Goal: Check status: Check status

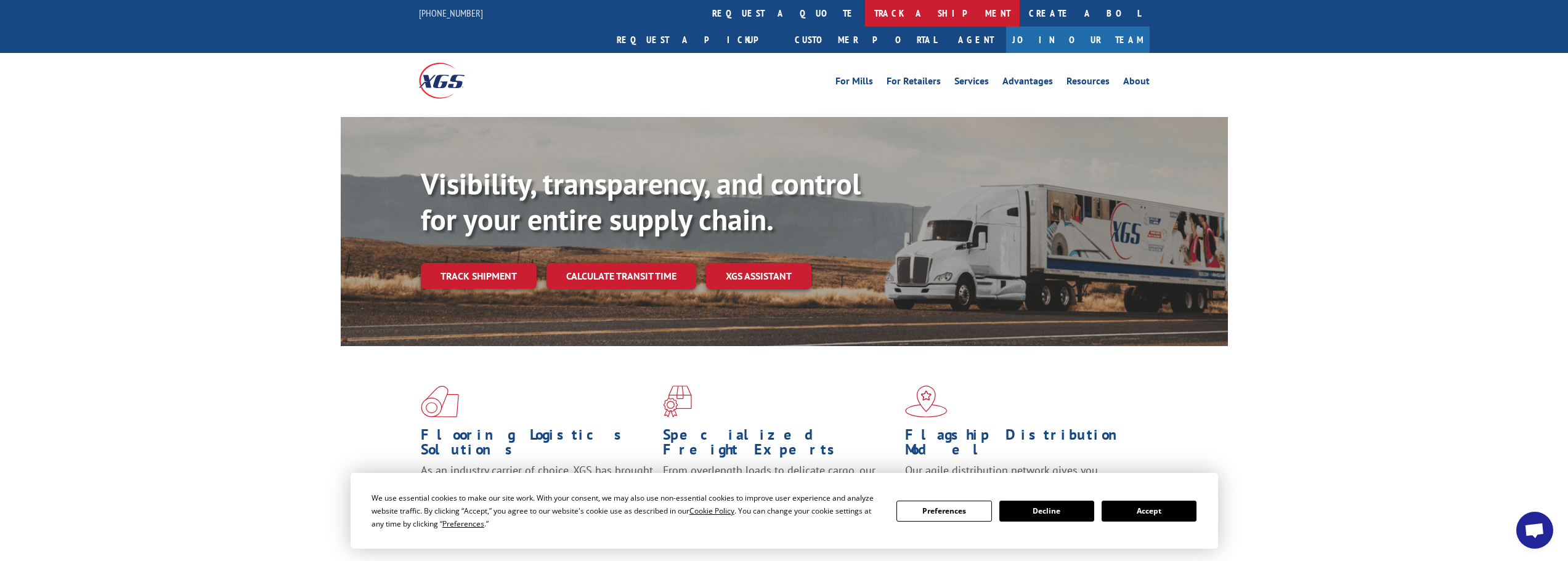
click at [865, 16] on link "track a shipment" at bounding box center [942, 13] width 155 height 26
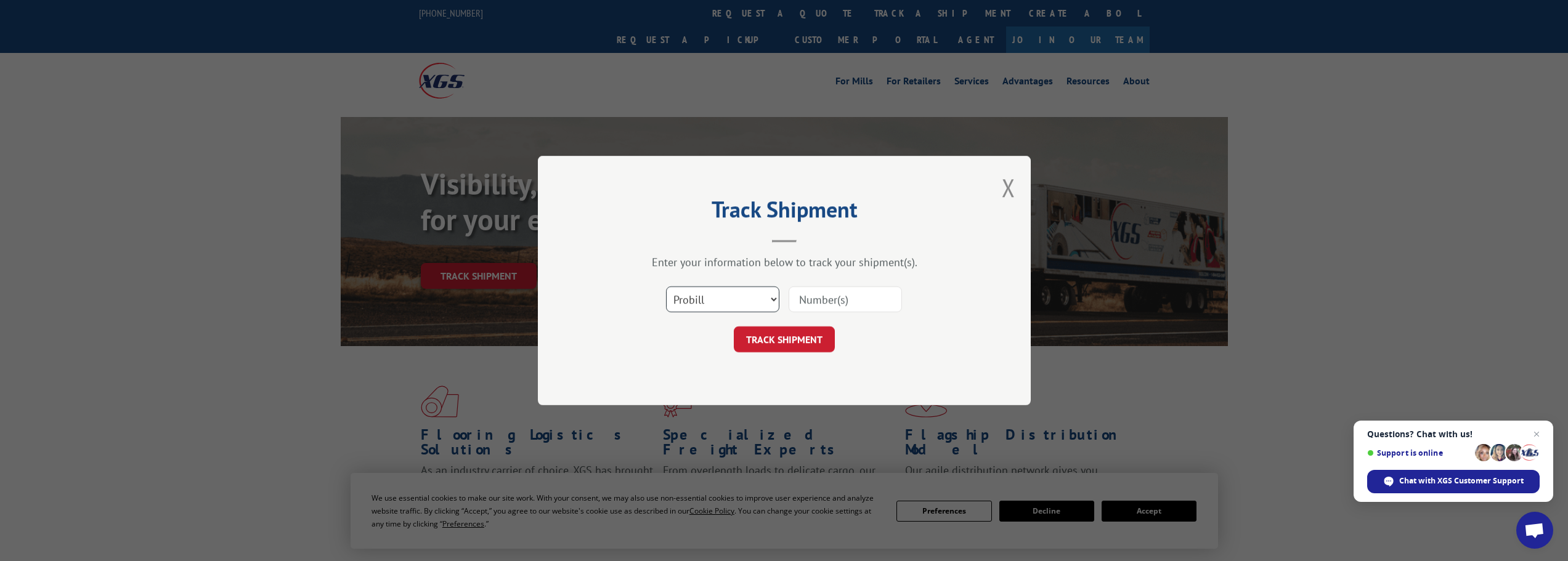
click at [778, 299] on select "Select category... Probill BOL PO" at bounding box center [723, 299] width 113 height 26
select select "bol"
click at [666, 286] on select "Select category... Probill BOL PO" at bounding box center [723, 299] width 113 height 26
click at [844, 299] on input at bounding box center [845, 299] width 113 height 26
paste input "14803363"
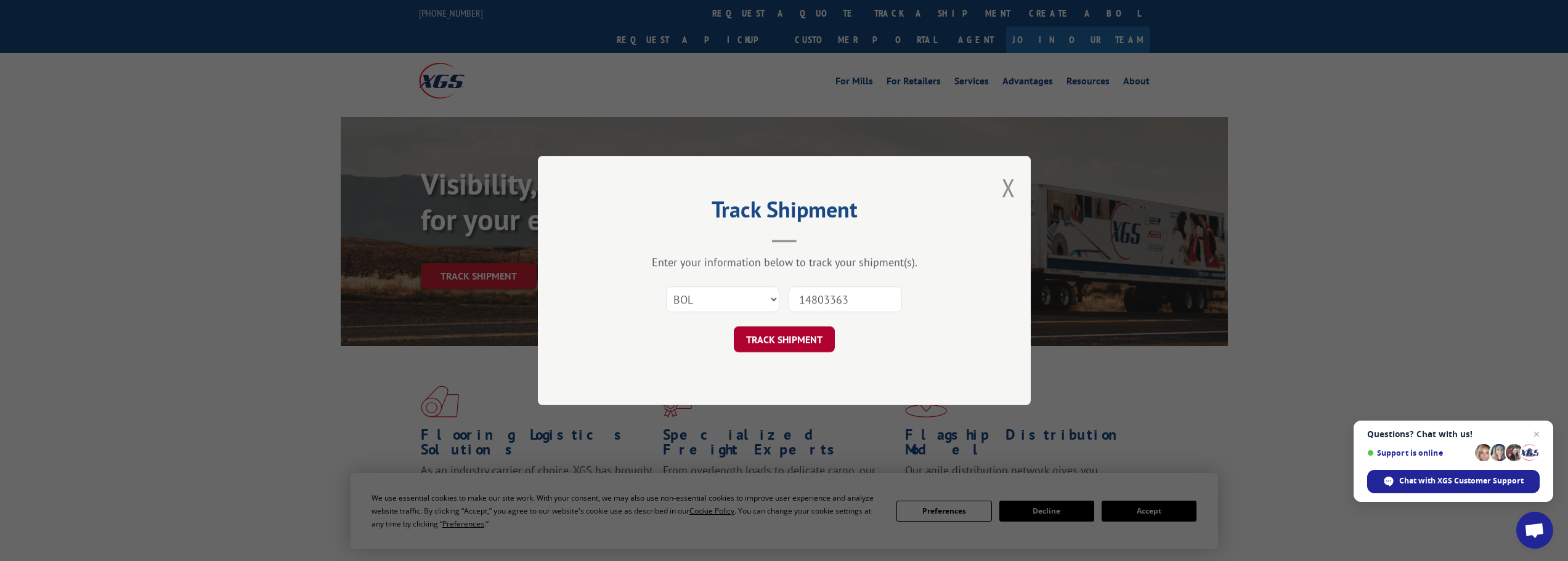
type input "14803363"
click at [788, 332] on button "TRACK SHIPMENT" at bounding box center [784, 339] width 101 height 26
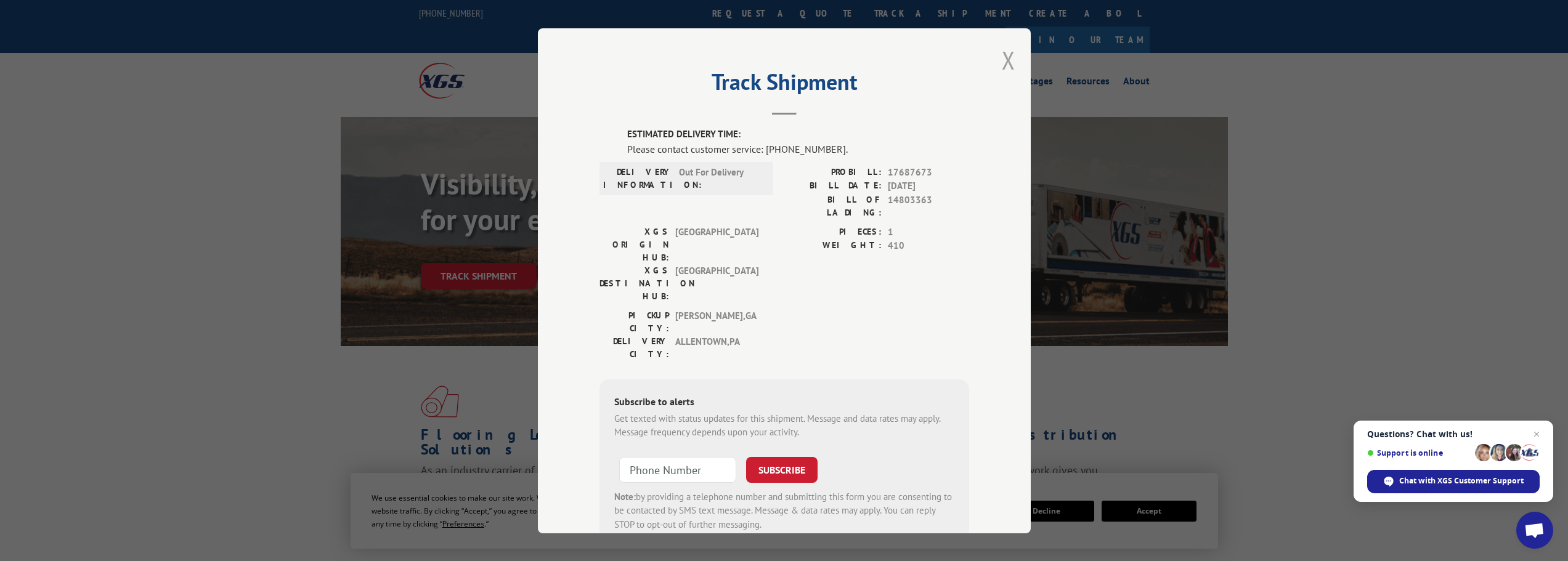
click at [1008, 63] on button "Close modal" at bounding box center [1008, 60] width 14 height 32
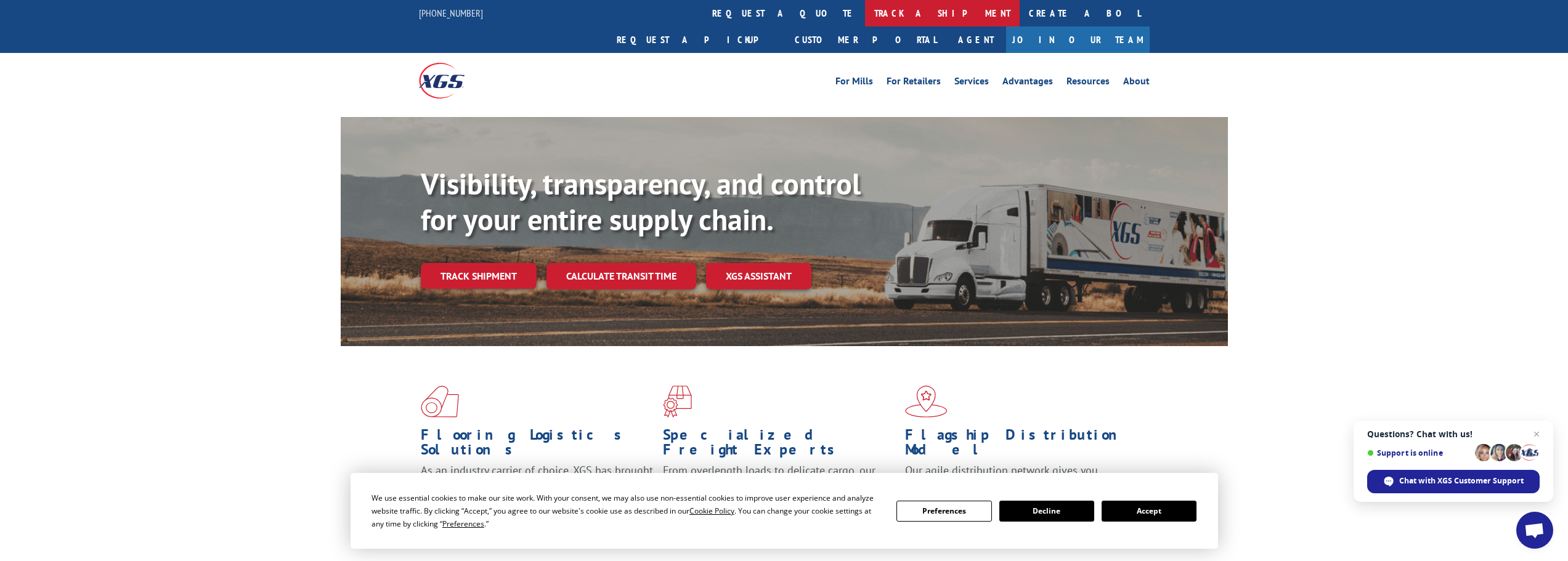
click at [865, 16] on link "track a shipment" at bounding box center [942, 13] width 155 height 26
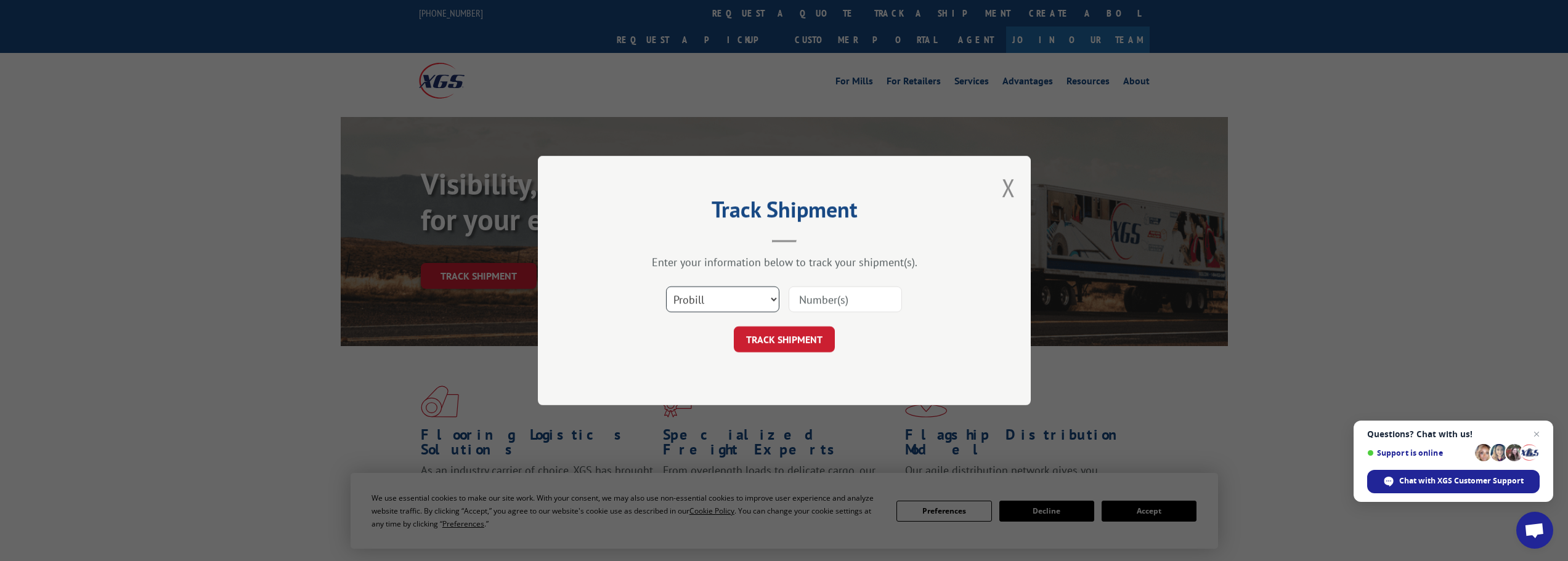
click at [754, 303] on select "Select category... Probill BOL PO" at bounding box center [723, 299] width 113 height 26
select select "bol"
click at [666, 286] on select "Select category... Probill BOL PO" at bounding box center [723, 299] width 113 height 26
paste input "14803363"
type input "14803363"
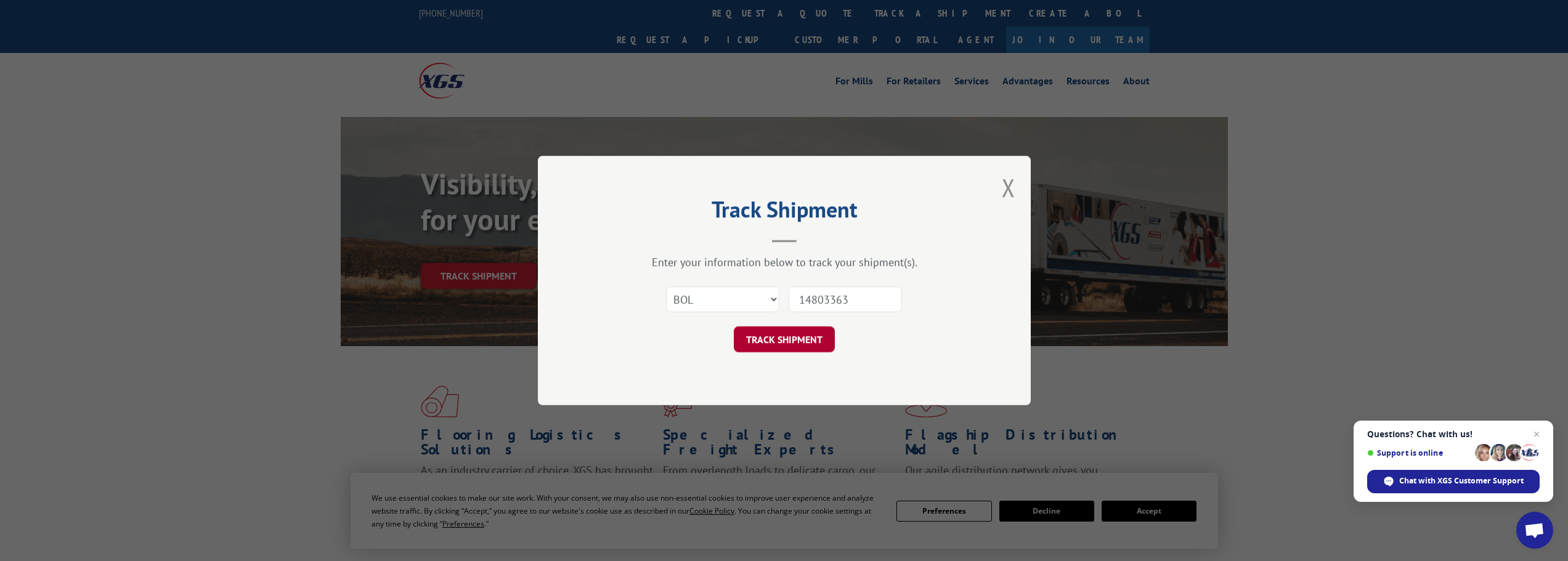
click at [797, 339] on button "TRACK SHIPMENT" at bounding box center [784, 339] width 101 height 26
